Goal: Task Accomplishment & Management: Manage account settings

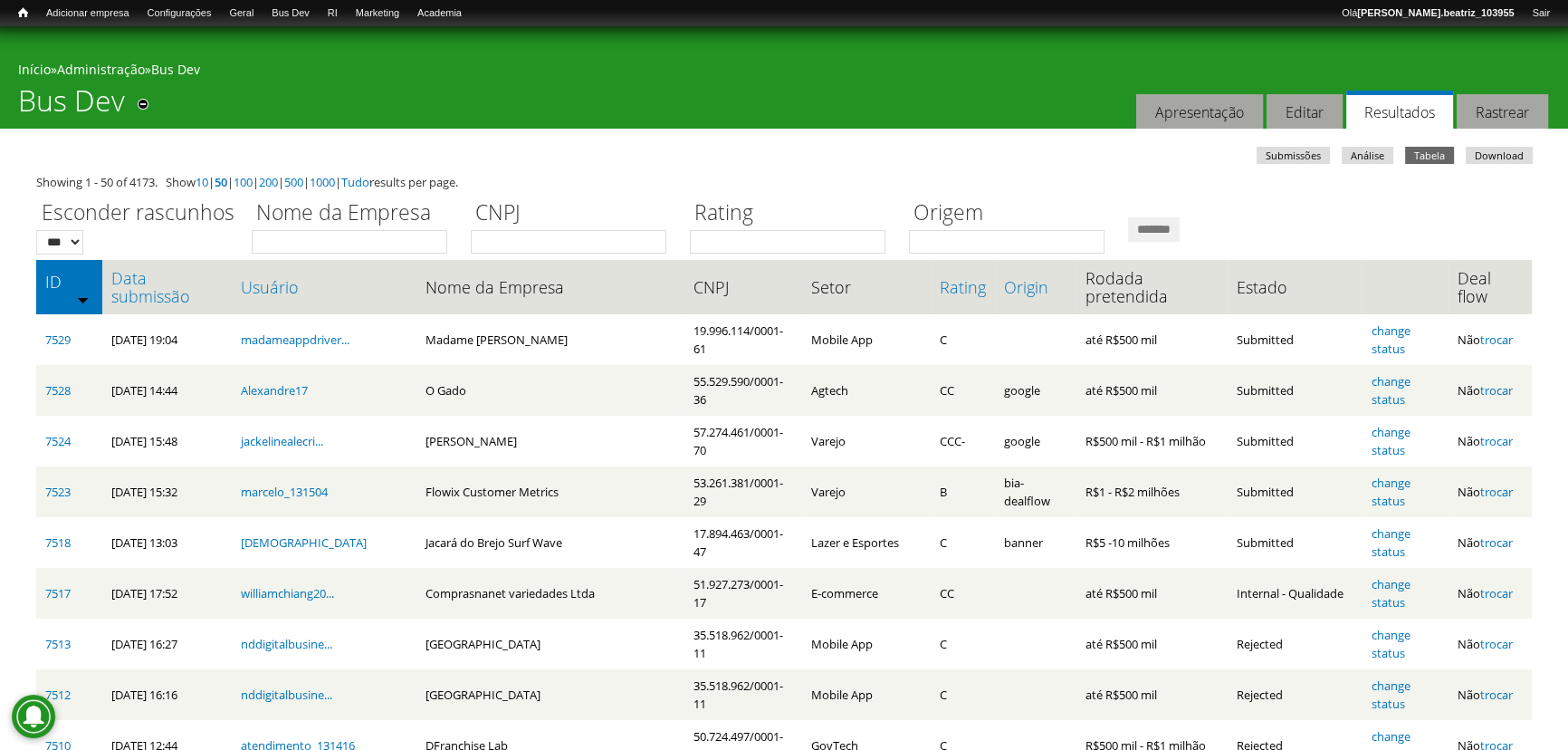
click at [957, 86] on div "Você está aqui Início » Administração » Bus Dev Bus Dev Remover dos atalhos Aba…" at bounding box center [784, 77] width 1568 height 102
click at [159, 293] on link "Data submissão" at bounding box center [167, 287] width 111 height 36
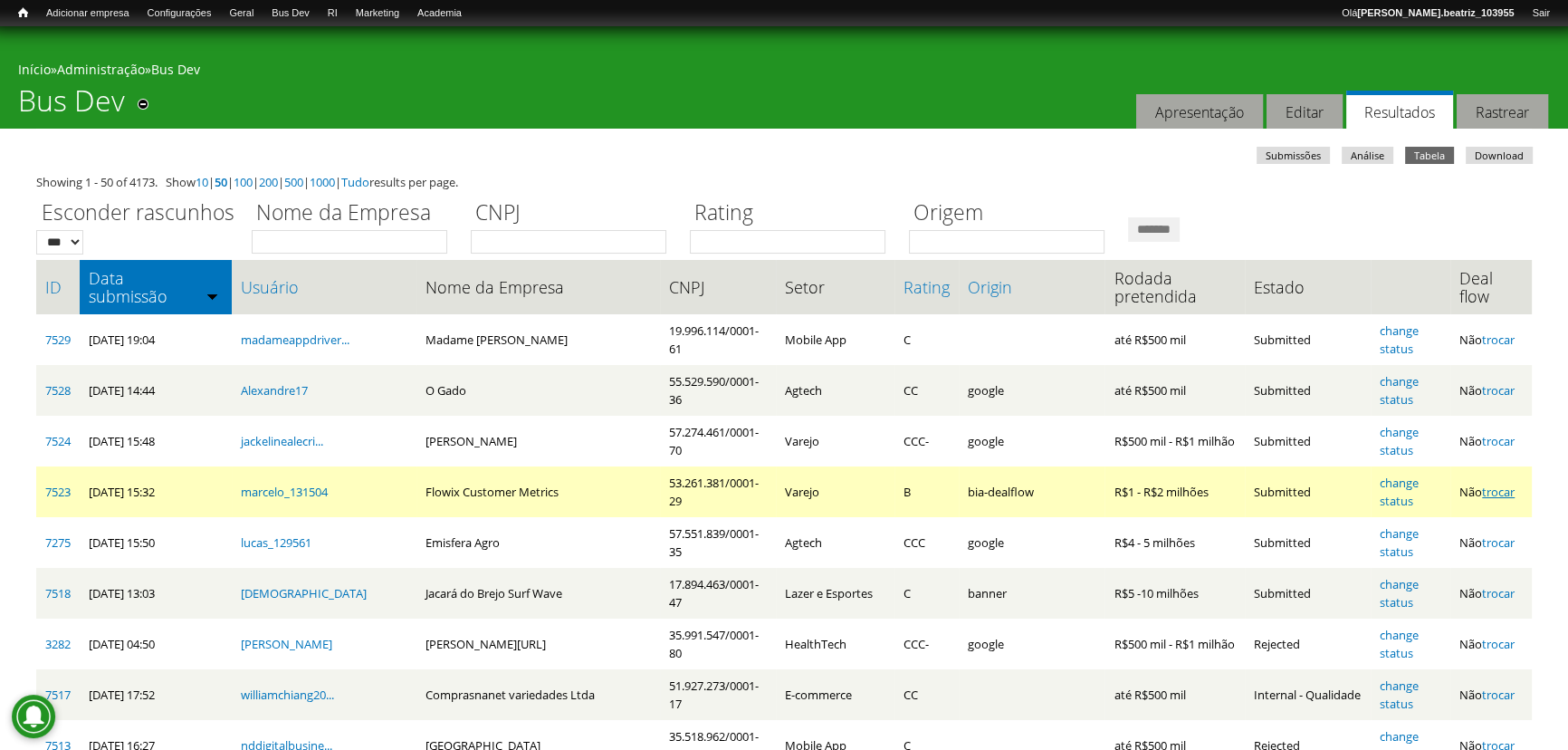
click at [1503, 489] on link "trocar" at bounding box center [1498, 492] width 32 height 17
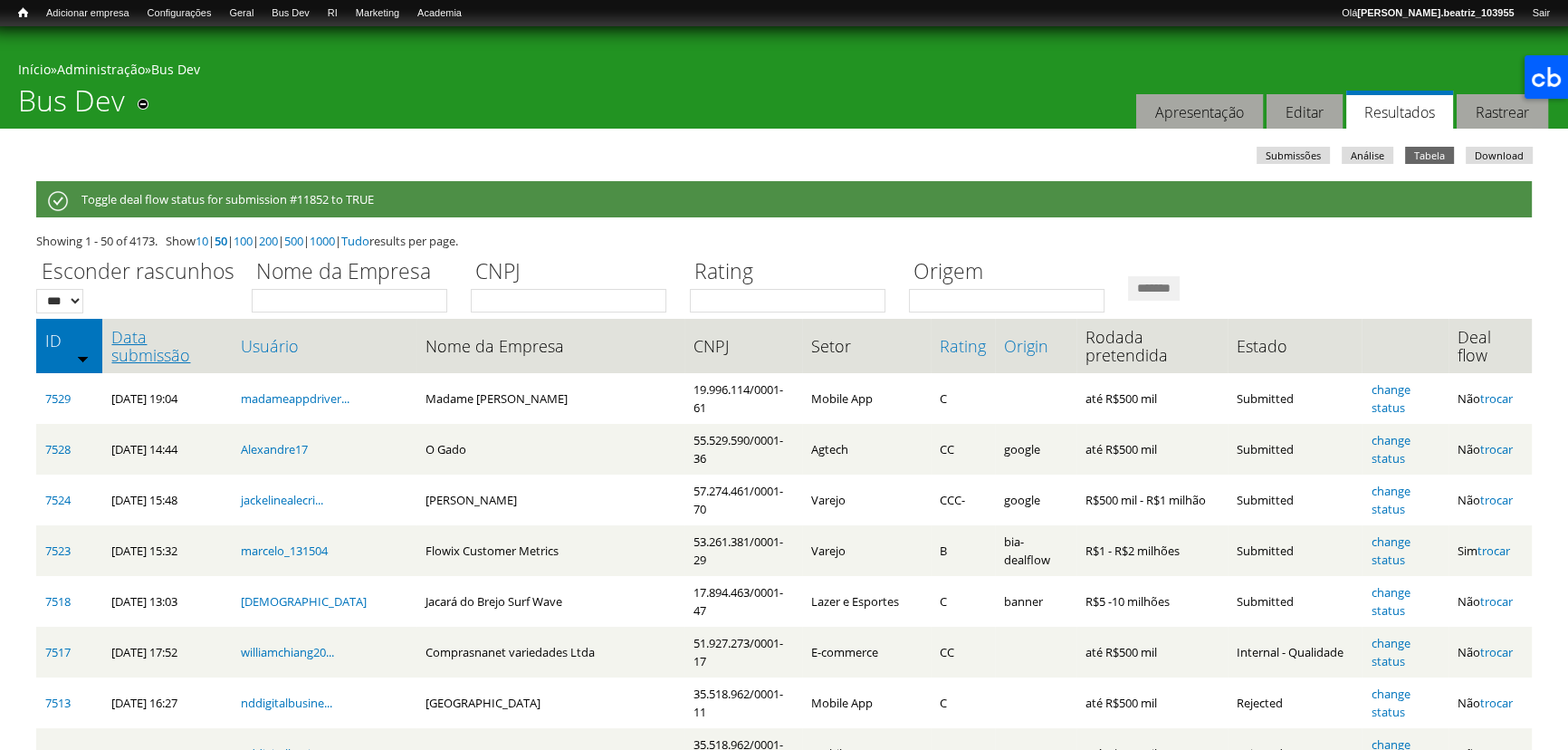
click at [142, 351] on link "Data submissão" at bounding box center [167, 345] width 111 height 36
